Goal: Answer question/provide support

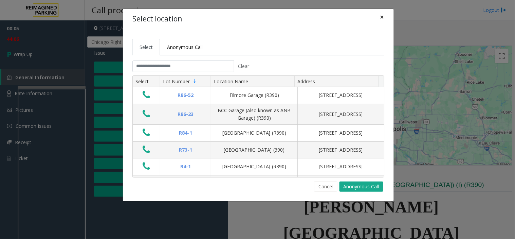
click at [381, 21] on span "×" at bounding box center [382, 17] width 4 height 10
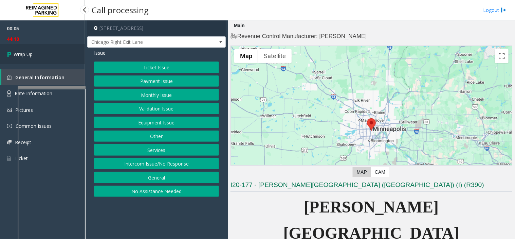
click at [40, 58] on link "Wrap Up" at bounding box center [42, 54] width 85 height 20
